Goal: Register for event/course

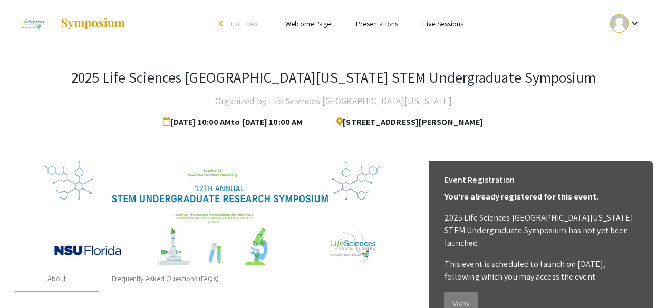
click at [363, 100] on h4 "Organized by Life Sciences [GEOGRAPHIC_DATA][US_STATE]" at bounding box center [333, 101] width 236 height 21
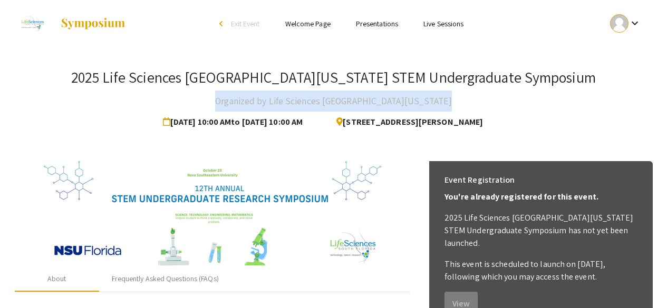
click at [363, 100] on h4 "Organized by Life Sciences [GEOGRAPHIC_DATA][US_STATE]" at bounding box center [333, 101] width 236 height 21
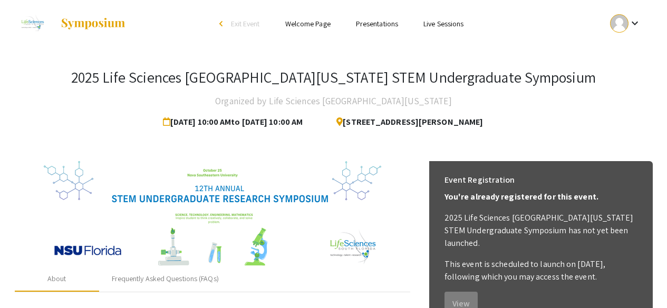
click at [368, 126] on span "[STREET_ADDRESS][PERSON_NAME]" at bounding box center [405, 122] width 155 height 21
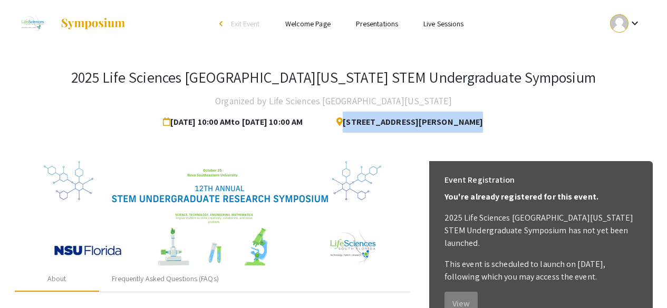
click at [368, 126] on span "[STREET_ADDRESS][PERSON_NAME]" at bounding box center [405, 122] width 155 height 21
